Goal: Task Accomplishment & Management: Use online tool/utility

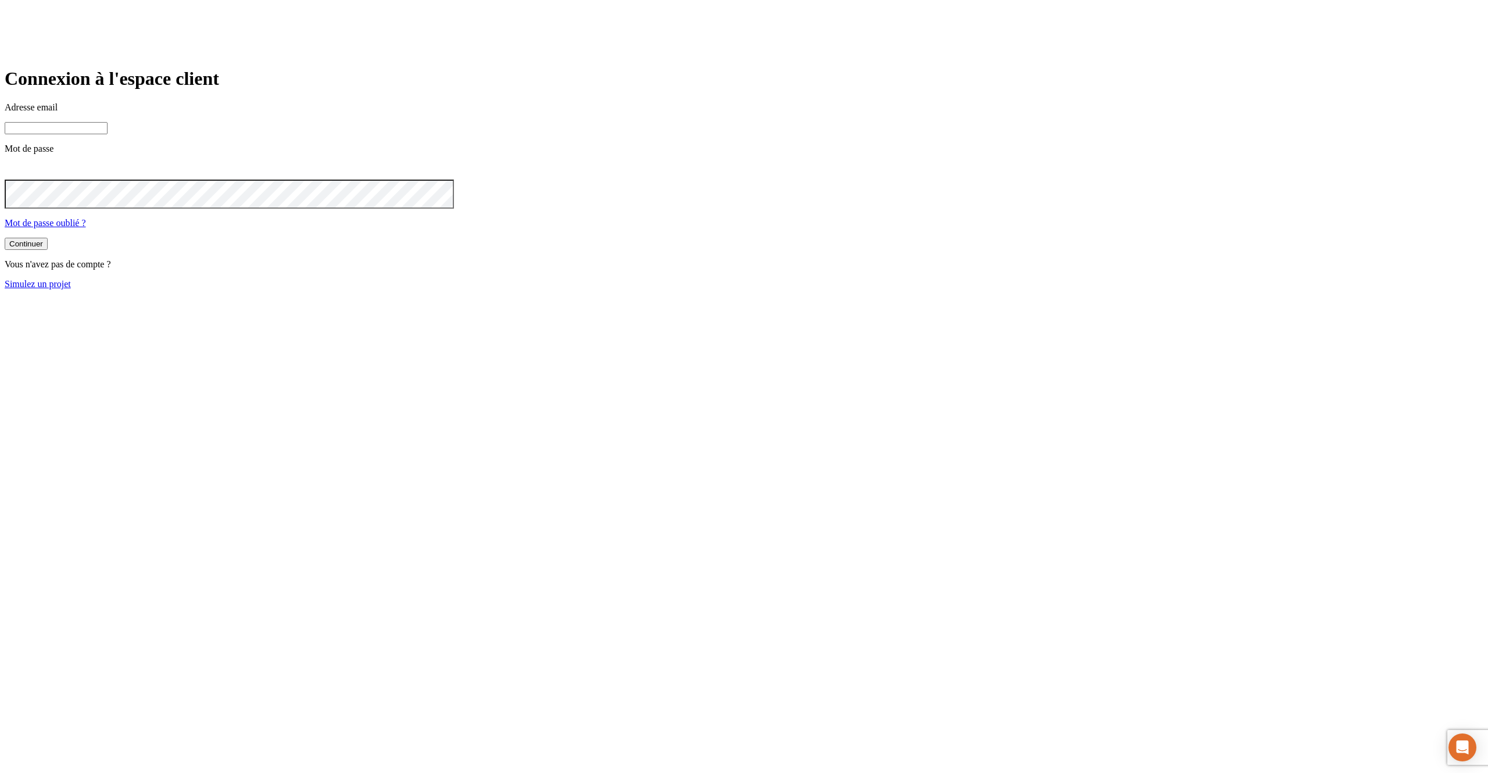
click at [108, 134] on input at bounding box center [56, 128] width 103 height 12
type input "j"
paste input "james.bond+@nalo.fr"
type input "james.bond+442@nalo.fr"
click at [5, 239] on button "Continuer" at bounding box center [26, 245] width 43 height 12
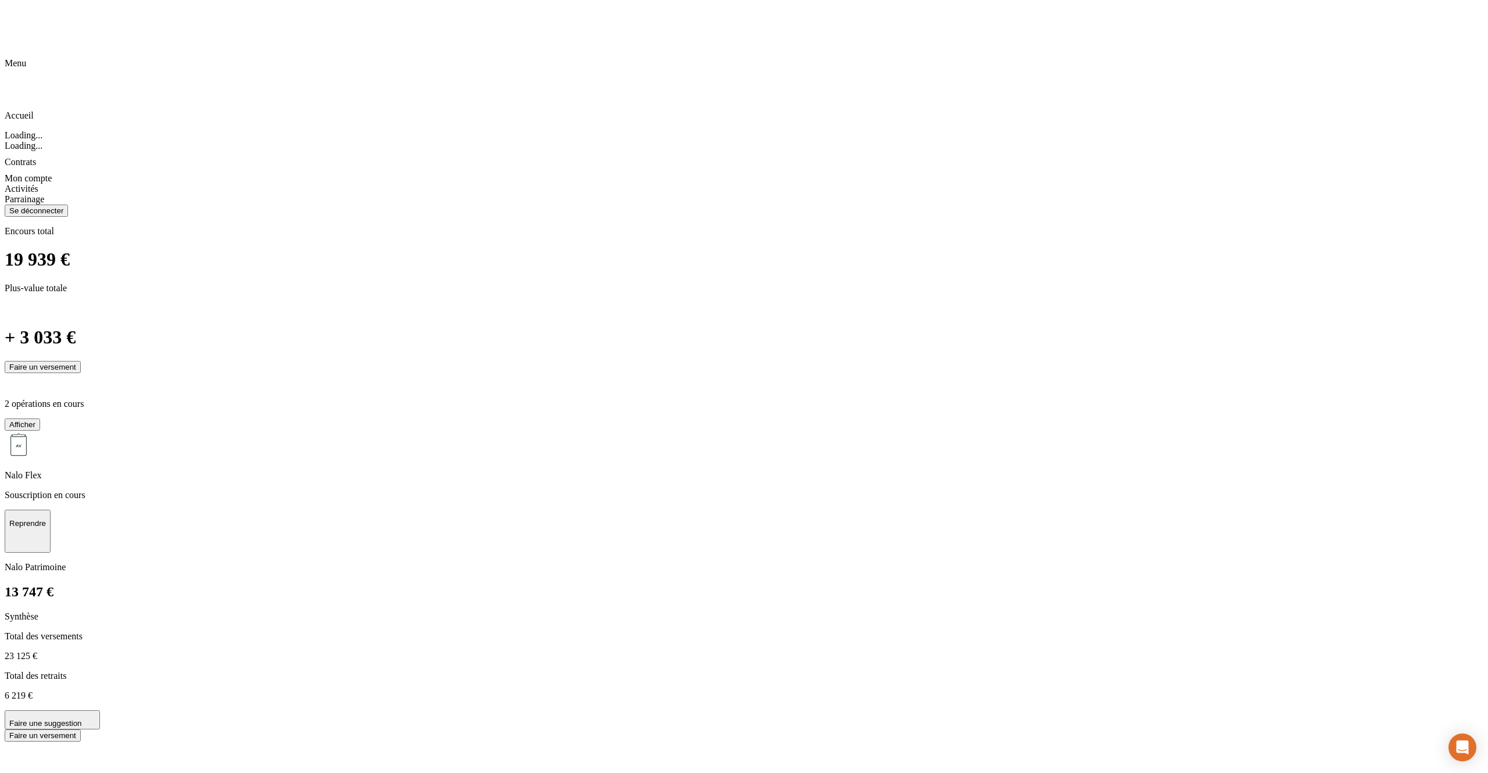
click at [333, 742] on div "Chargement..." at bounding box center [744, 782] width 1479 height 80
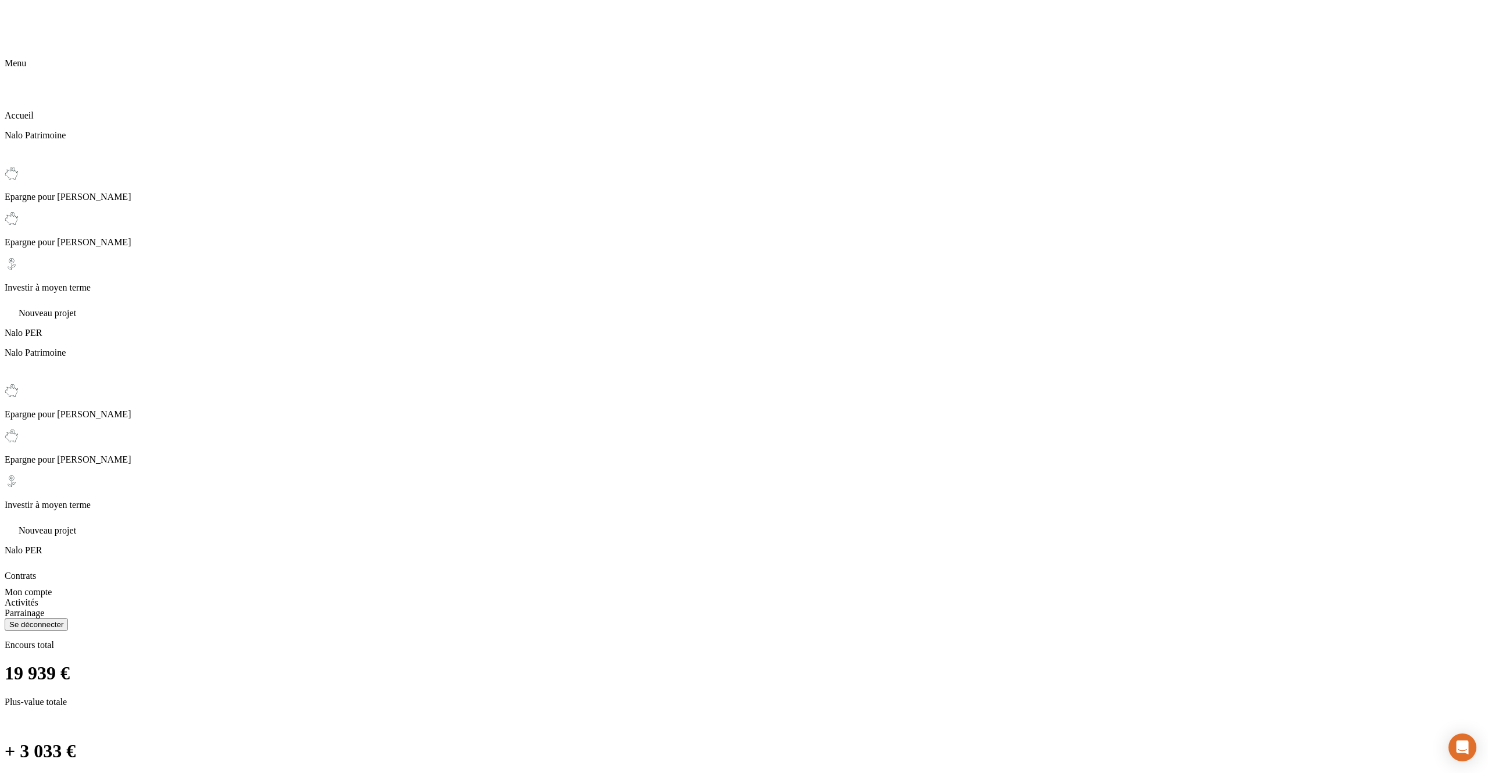
click at [463, 640] on div "Encours total 19 939 € Plus-value totale + 3 033 € Faire un versement" at bounding box center [744, 713] width 1479 height 147
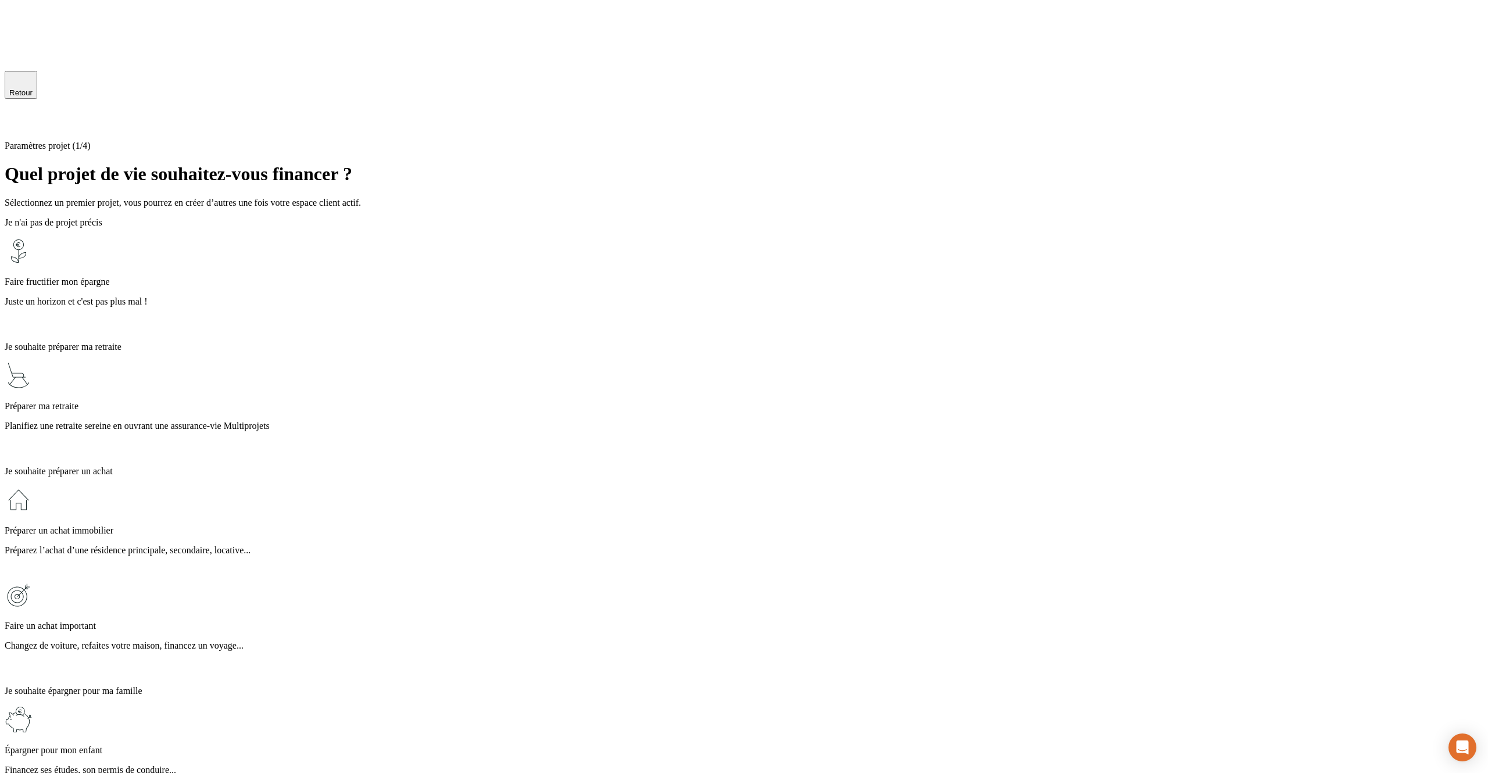
click at [620, 244] on div "Faire fructifier mon épargne Juste un horizon et c'est pas plus mal !" at bounding box center [744, 284] width 1479 height 95
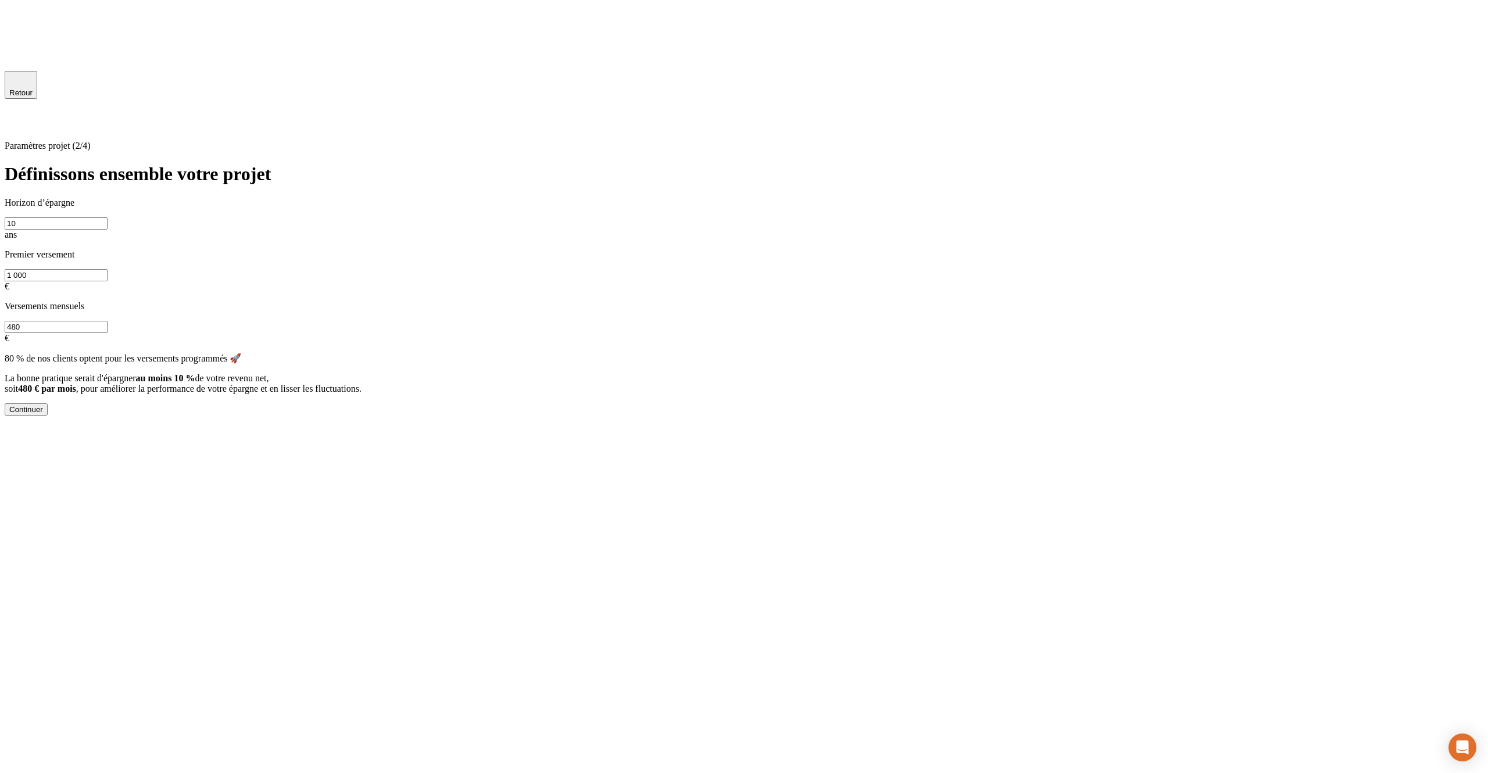
click at [43, 414] on div "Continuer" at bounding box center [26, 409] width 34 height 9
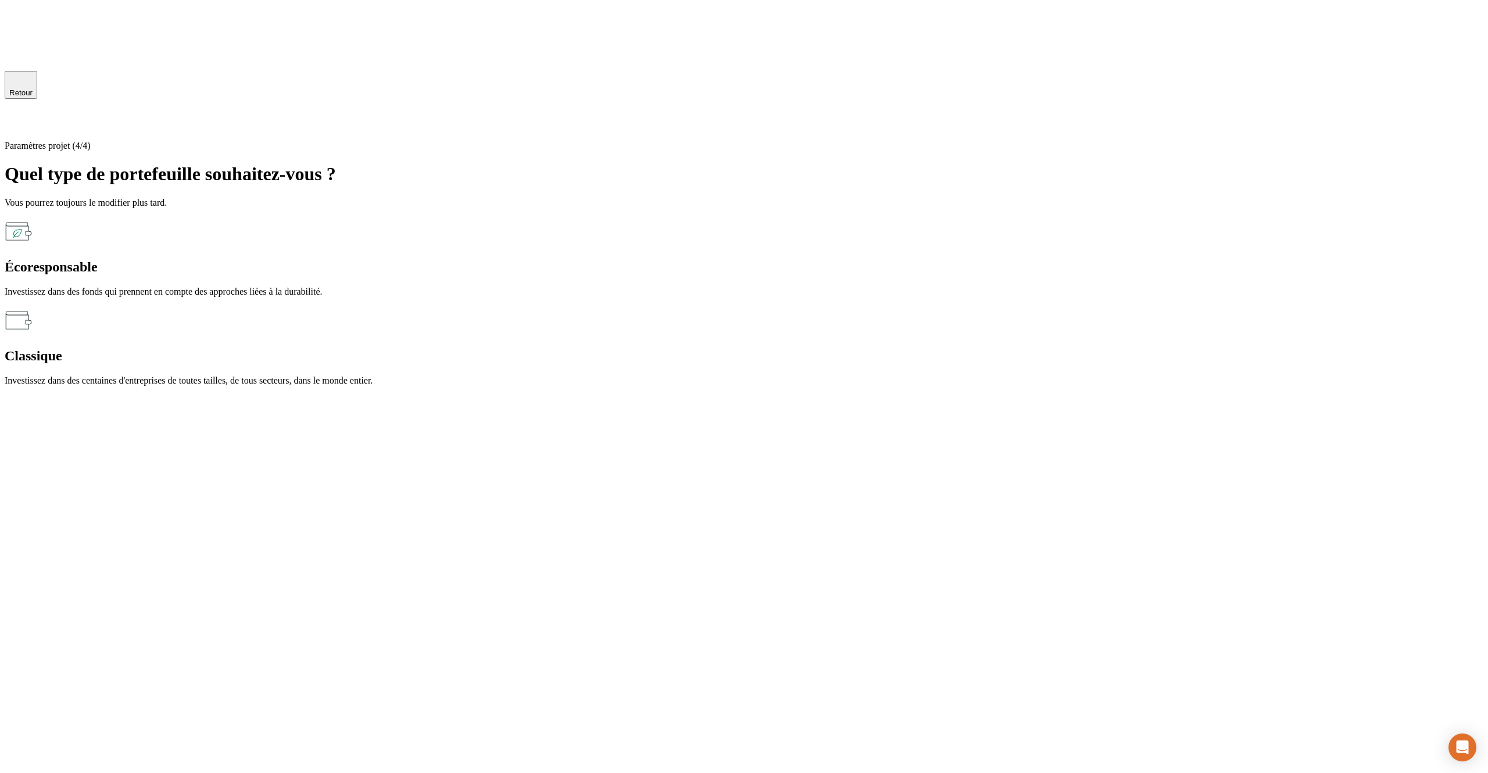
click at [638, 246] on div "Écoresponsable Investissez dans des fonds qui prennent en compte des approches …" at bounding box center [744, 257] width 1479 height 80
